Goal: Find specific page/section: Find specific page/section

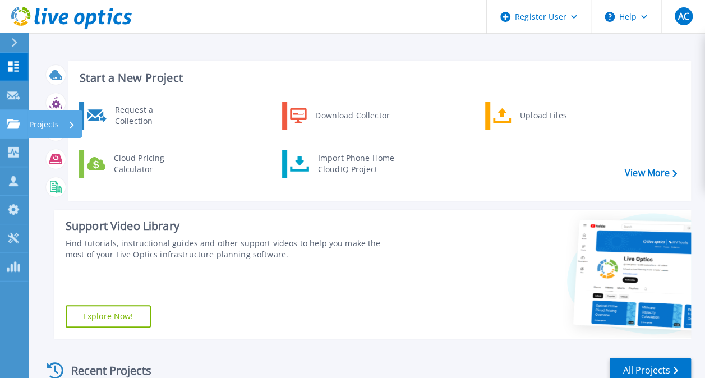
click at [16, 120] on icon at bounding box center [13, 124] width 13 height 10
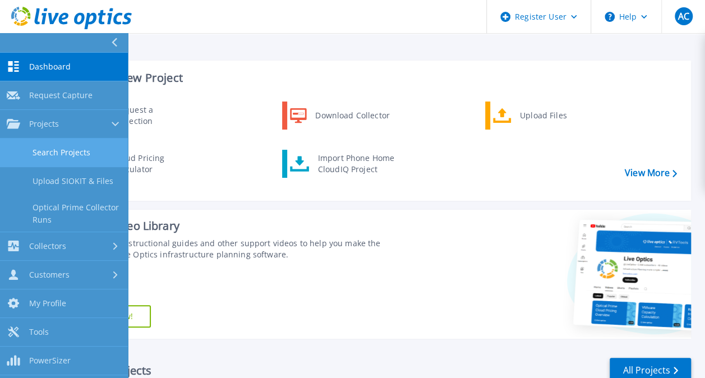
click at [44, 148] on link "Search Projects" at bounding box center [64, 153] width 128 height 29
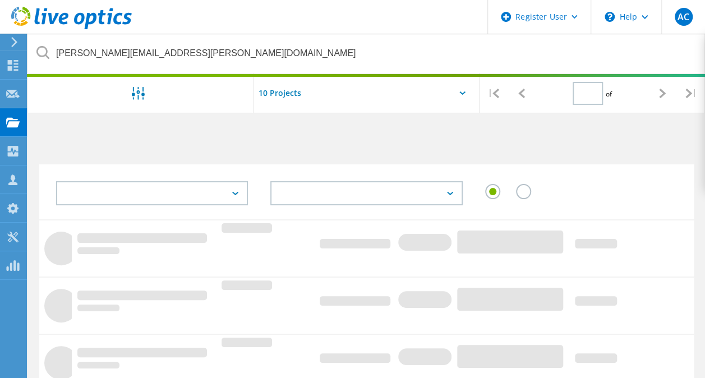
type input "1"
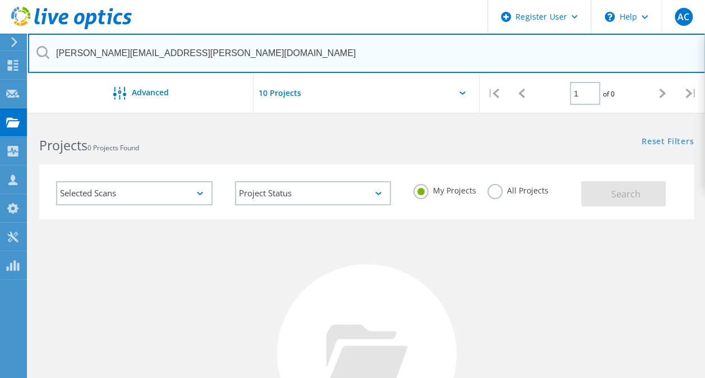
drag, startPoint x: 310, startPoint y: 57, endPoint x: -2, endPoint y: 34, distance: 312.9
click at [0, 34] on html "Register User \n Help Explore Helpful Articles Contact Support AC Dell User [PE…" at bounding box center [352, 278] width 705 height 556
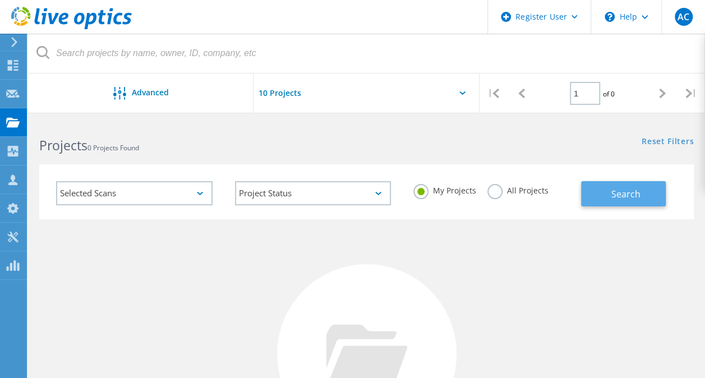
click at [622, 190] on span "Search" at bounding box center [625, 194] width 29 height 12
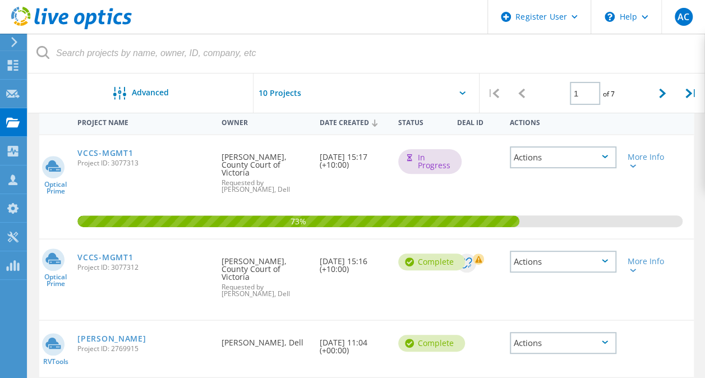
scroll to position [112, 0]
